Goal: Task Accomplishment & Management: Use online tool/utility

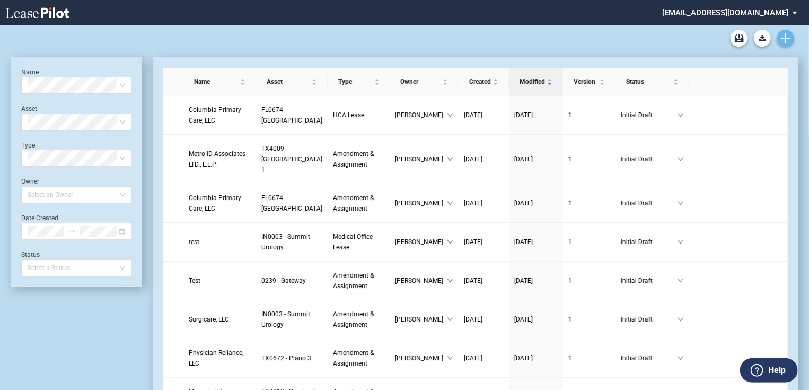
click at [783, 36] on icon "Create new document" at bounding box center [786, 38] width 10 height 10
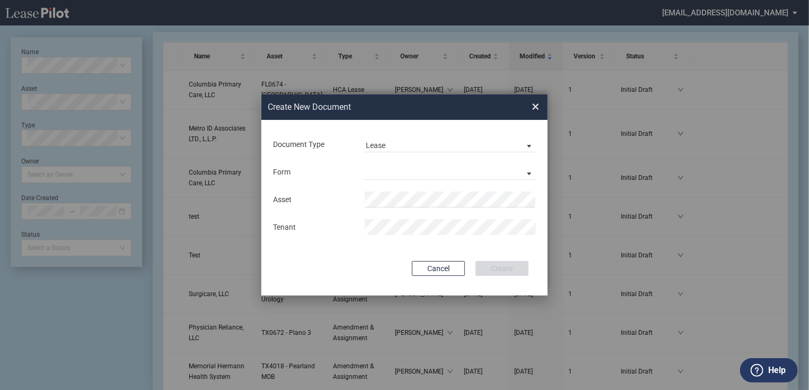
click at [445, 152] on div "Document Type Lease Lease Amendment" at bounding box center [404, 144] width 265 height 28
click at [445, 143] on span "Lease" at bounding box center [442, 146] width 152 height 11
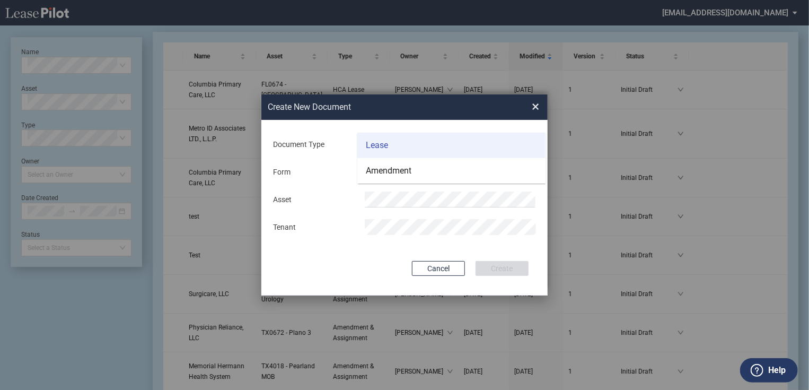
click at [435, 147] on md-option "Lease" at bounding box center [451, 145] width 188 height 25
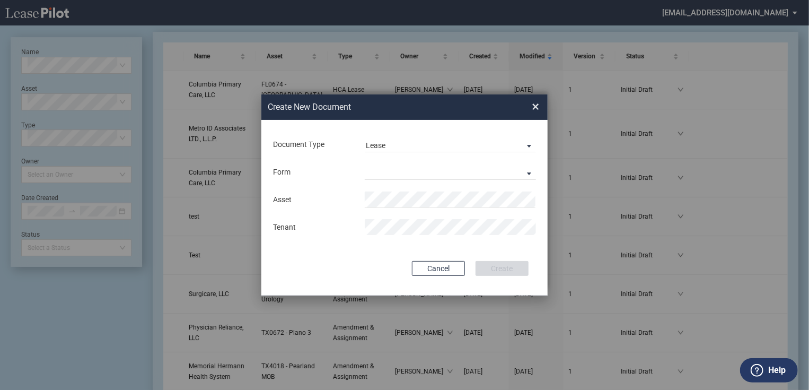
click at [535, 107] on span "×" at bounding box center [535, 106] width 7 height 17
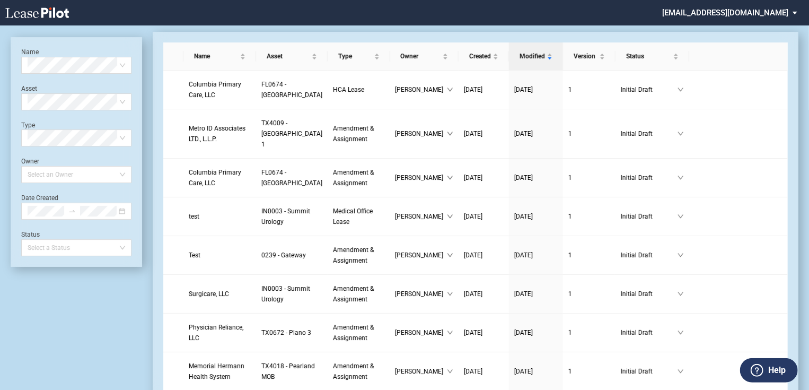
click at [798, 11] on md-select "[EMAIL_ADDRESS][DOMAIN_NAME] Admin Area Settings Sign Out" at bounding box center [733, 12] width 145 height 24
click at [724, 34] on md-option "Admin Area" at bounding box center [746, 28] width 101 height 17
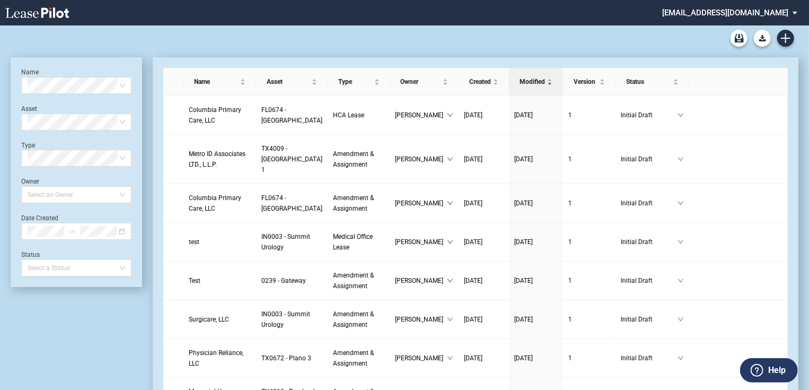
scroll to position [25, 0]
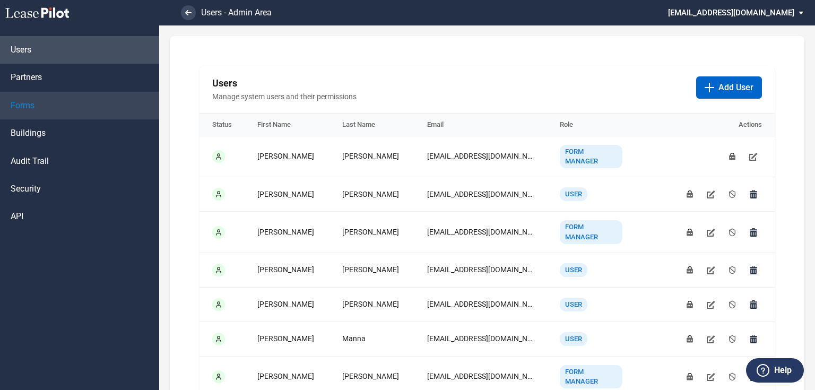
click at [55, 106] on link "Forms" at bounding box center [79, 106] width 159 height 28
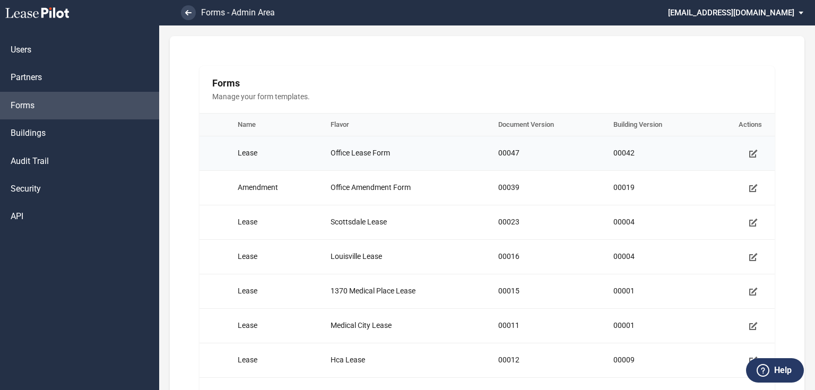
click at [246, 155] on span "Lease" at bounding box center [248, 152] width 20 height 8
click at [751, 155] on icon "Manage form template" at bounding box center [753, 153] width 8 height 8
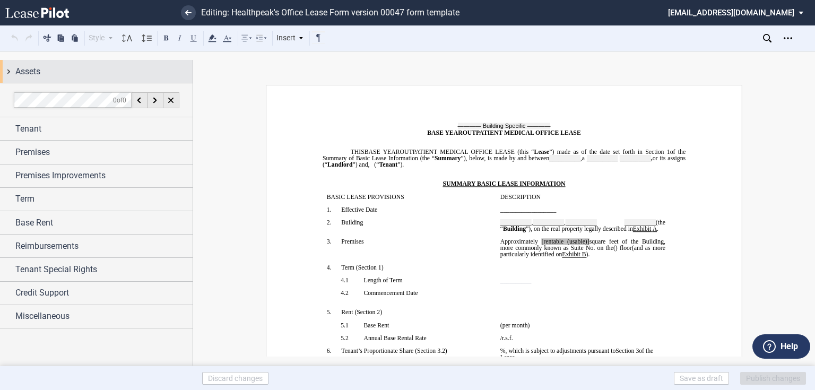
click at [33, 67] on div "Assets" at bounding box center [103, 71] width 177 height 13
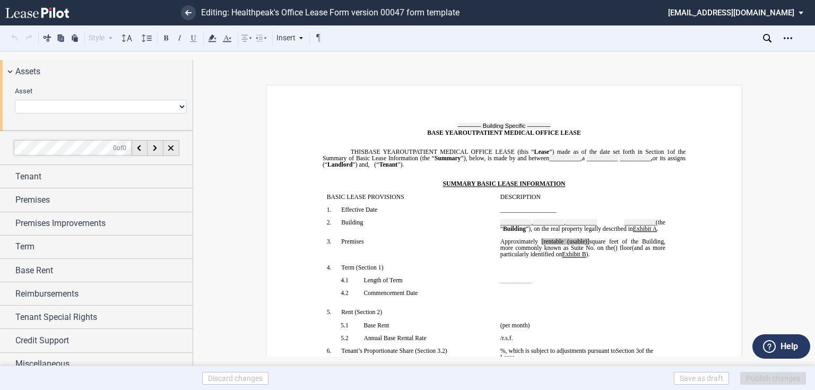
click at [38, 108] on select "0239 - Gateway 0318 - UCD Midtown Clinic 0346 - Castledale 0404 - Roseburg 0436…" at bounding box center [101, 107] width 172 height 14
select select "object:4912"
click at [15, 100] on select "0239 - Gateway 0318 - UCD Midtown Clinic 0346 - Castledale 0404 - Roseburg 0436…" at bounding box center [101, 107] width 172 height 14
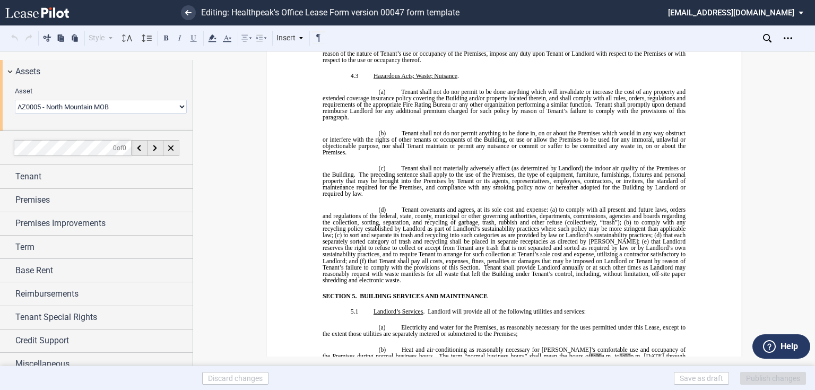
scroll to position [2842, 0]
